Goal: Check status: Check status

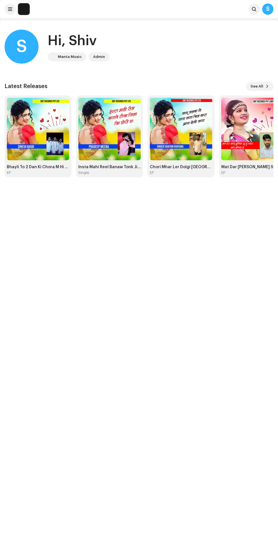
click at [10, 9] on span at bounding box center [10, 9] width 4 height 5
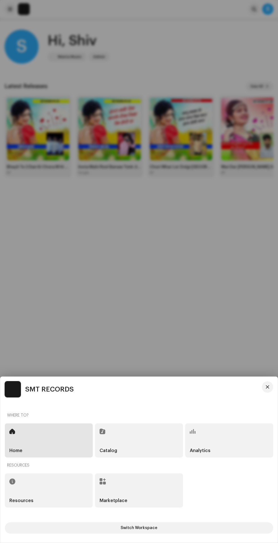
click at [142, 448] on div "Catalog" at bounding box center [139, 440] width 88 height 34
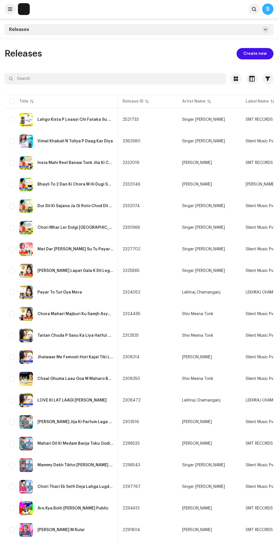
scroll to position [0, 317]
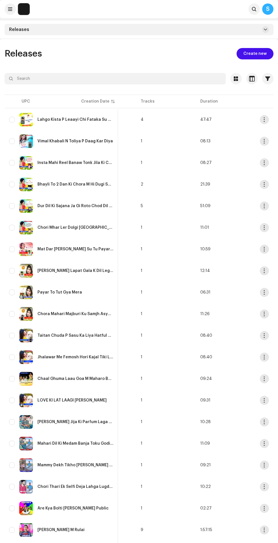
click at [65, 113] on div "Lahgo Kista P Leaayi Chi Fataka Su Balgiyo Chora" at bounding box center [61, 120] width 105 height 14
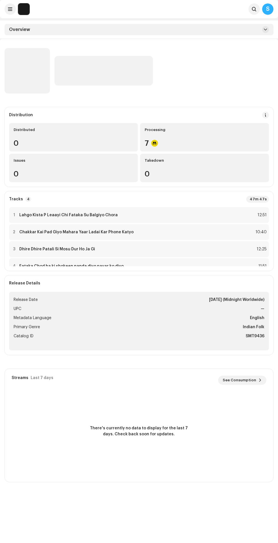
scroll to position [13, 0]
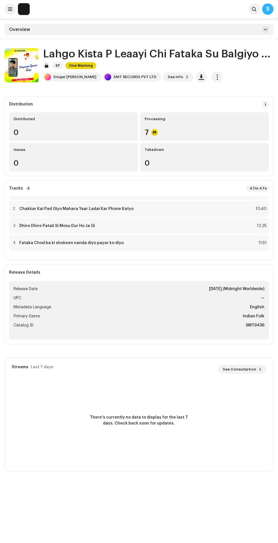
click at [164, 120] on div "Processing" at bounding box center [205, 119] width 120 height 5
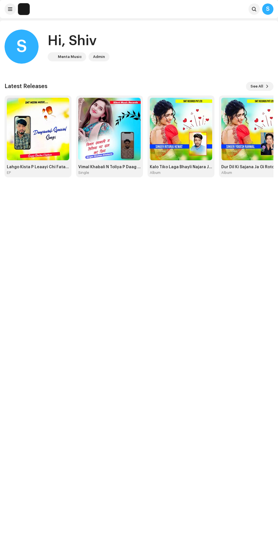
click at [100, 139] on img at bounding box center [109, 129] width 63 height 63
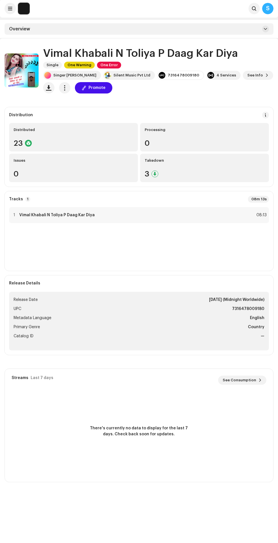
scroll to position [2, 0]
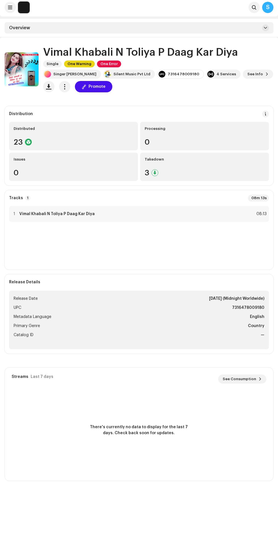
click at [167, 160] on div "Takedown" at bounding box center [205, 159] width 120 height 5
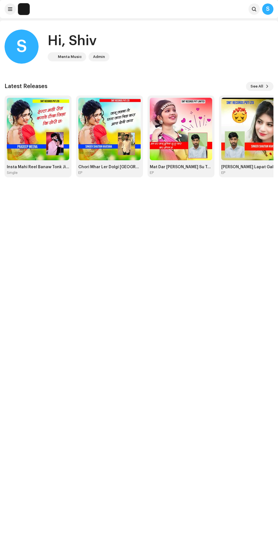
click at [268, 82] on button "See All" at bounding box center [260, 86] width 28 height 9
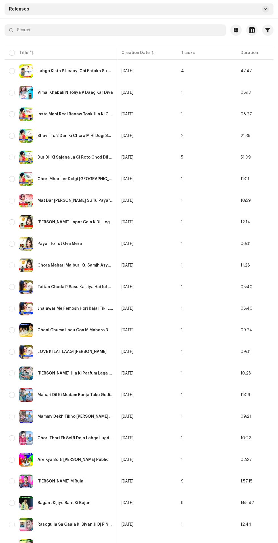
scroll to position [0, 317]
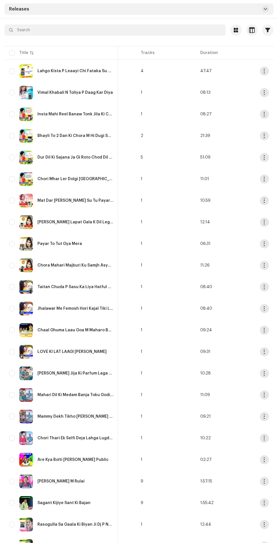
click at [77, 481] on div "[PERSON_NAME] M Rulai" at bounding box center [61, 481] width 47 height 4
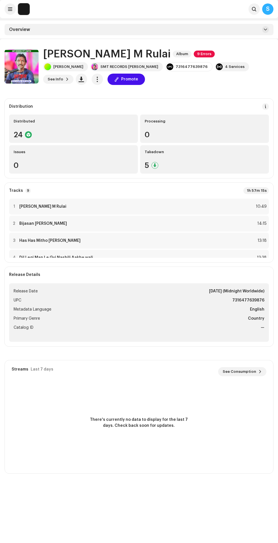
click at [154, 165] on div at bounding box center [155, 165] width 7 height 7
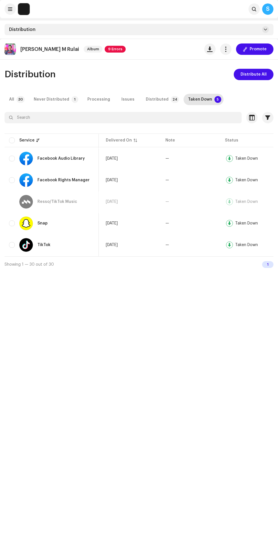
scroll to position [0, 79]
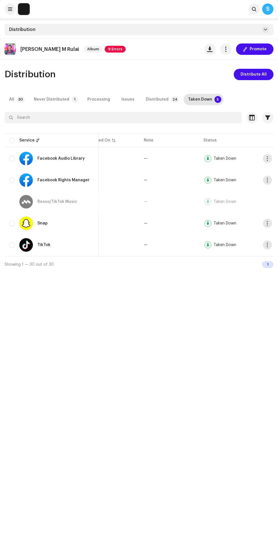
click at [215, 158] on div "Taken Down" at bounding box center [225, 159] width 23 height 4
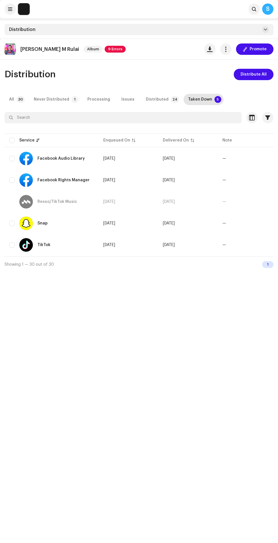
click at [19, 100] on p-badge "30" at bounding box center [20, 99] width 8 height 7
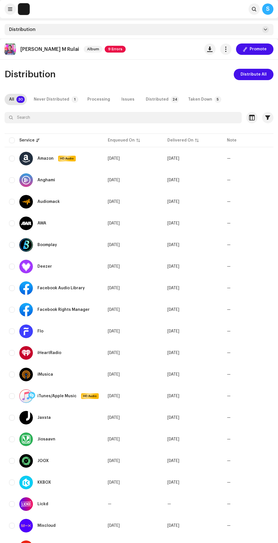
scroll to position [2, 0]
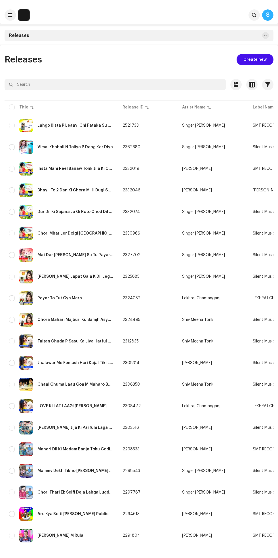
scroll to position [5, 0]
